Goal: Find specific page/section: Find specific page/section

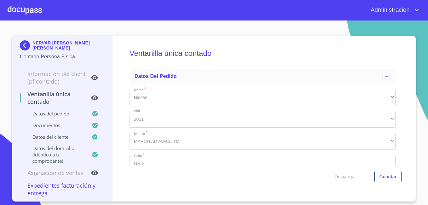
click at [53, 45] on p "NERVAR [PERSON_NAME] [PERSON_NAME]" at bounding box center [68, 45] width 72 height 10
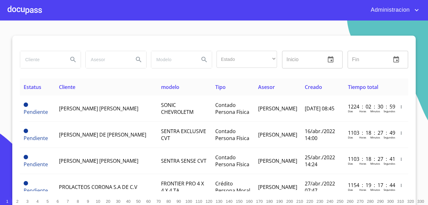
click at [33, 56] on input "search" at bounding box center [41, 59] width 43 height 17
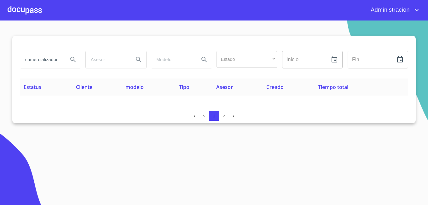
click at [48, 60] on input "comercializadora poligono" at bounding box center [41, 59] width 43 height 17
click at [46, 59] on input "comercializadora poligono" at bounding box center [41, 59] width 43 height 17
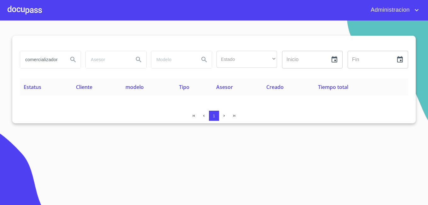
click at [46, 59] on input "comercializadora poligono" at bounding box center [41, 59] width 43 height 17
click at [42, 57] on input "POLIGONO" at bounding box center [41, 59] width 43 height 17
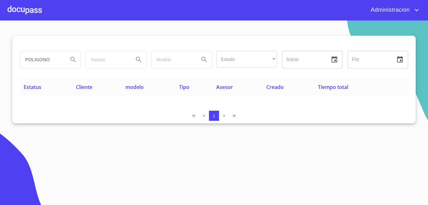
click at [42, 57] on input "POLIGONO" at bounding box center [41, 59] width 43 height 17
type input "COMERCIALIZADORA POLIGONO"
